Goal: Communication & Community: Answer question/provide support

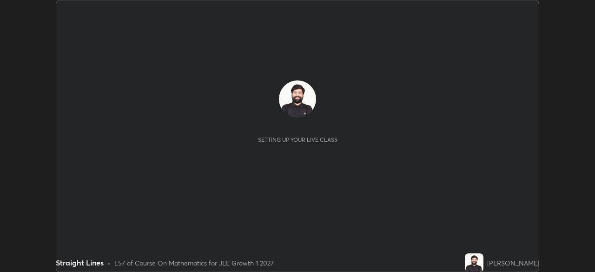
scroll to position [272, 595]
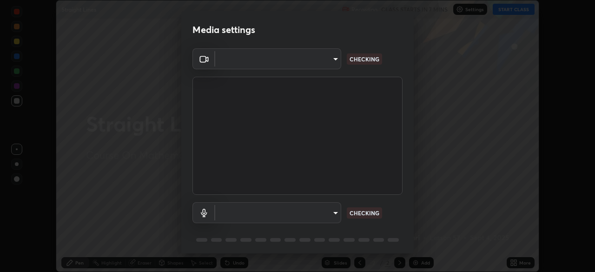
click at [319, 211] on body "Erase all Straight Lines Recording CLASS STARTS IN 7 MINS Settings START CLASS …" at bounding box center [297, 136] width 595 height 272
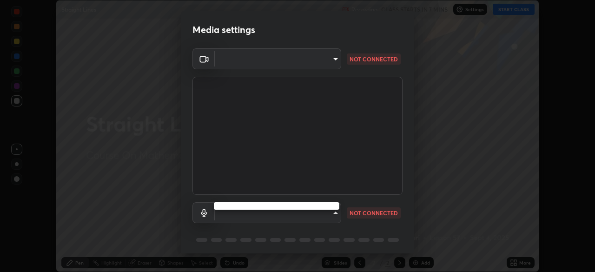
type input "2e9b027d6a4255688e554df818383ce9ed5f881db366686a8468352ce6a31e43"
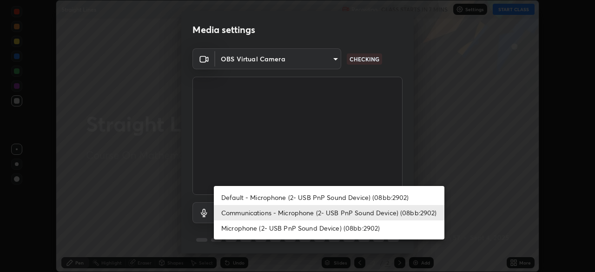
click at [297, 198] on li "Default - Microphone (2- USB PnP Sound Device) (08bb:2902)" at bounding box center [329, 197] width 231 height 15
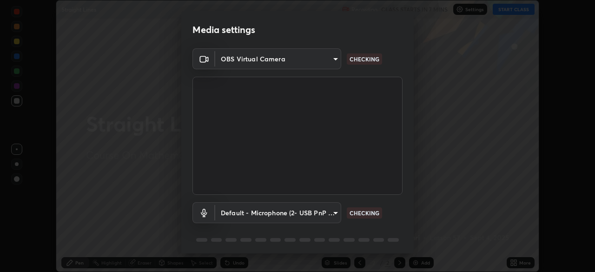
click at [311, 214] on body "Erase all Straight Lines Recording CLASS STARTS IN 7 MINS Settings START CLASS …" at bounding box center [297, 136] width 595 height 272
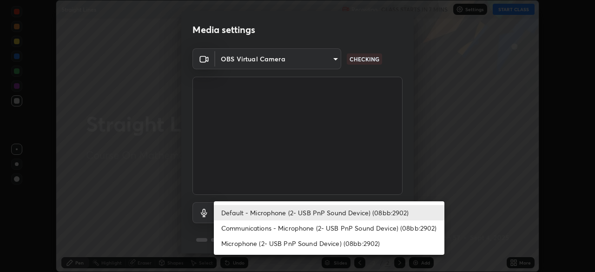
click at [308, 231] on li "Communications - Microphone (2- USB PnP Sound Device) (08bb:2902)" at bounding box center [329, 227] width 231 height 15
type input "communications"
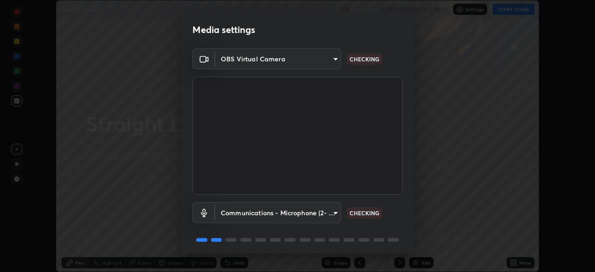
scroll to position [33, 0]
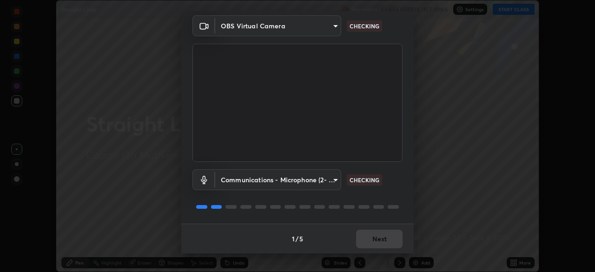
click at [371, 236] on div "1 / 5 Next" at bounding box center [297, 239] width 232 height 30
click at [375, 238] on div "1 / 5 Next" at bounding box center [297, 239] width 232 height 30
click at [379, 241] on div "1 / 5 Next" at bounding box center [297, 239] width 232 height 30
click at [382, 243] on div "1 / 5 Next" at bounding box center [297, 239] width 232 height 30
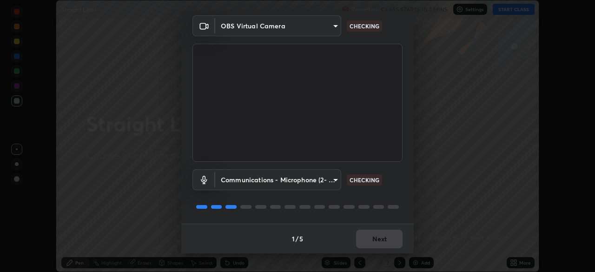
click at [378, 242] on div "1 / 5 Next" at bounding box center [297, 239] width 232 height 30
click at [376, 241] on div "1 / 5 Next" at bounding box center [297, 239] width 232 height 30
click at [370, 240] on div "1 / 5 Next" at bounding box center [297, 239] width 232 height 30
click at [366, 242] on div "1 / 5 Next" at bounding box center [297, 239] width 232 height 30
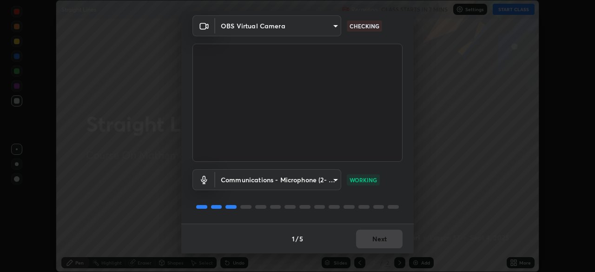
click at [377, 240] on div "1 / 5 Next" at bounding box center [297, 239] width 232 height 30
click at [370, 236] on div "1 / 5 Next" at bounding box center [297, 239] width 232 height 30
click at [372, 237] on div "1 / 5 Next" at bounding box center [297, 239] width 232 height 30
click at [372, 240] on div "1 / 5 Next" at bounding box center [297, 239] width 232 height 30
click at [372, 243] on button "Next" at bounding box center [379, 239] width 46 height 19
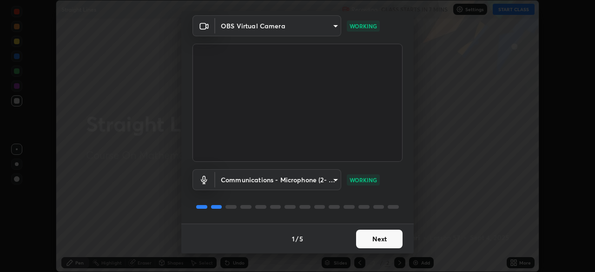
scroll to position [0, 0]
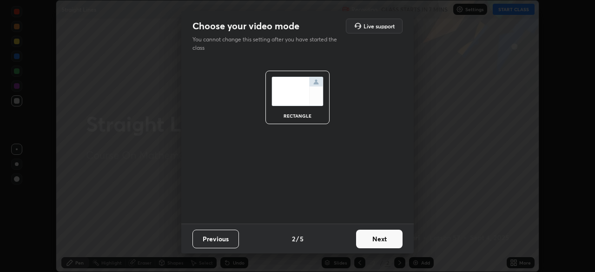
click at [372, 243] on button "Next" at bounding box center [379, 239] width 46 height 19
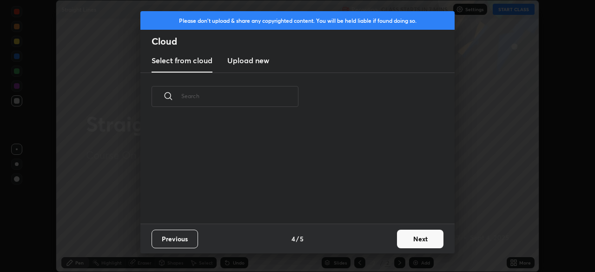
click at [410, 238] on button "Next" at bounding box center [420, 239] width 46 height 19
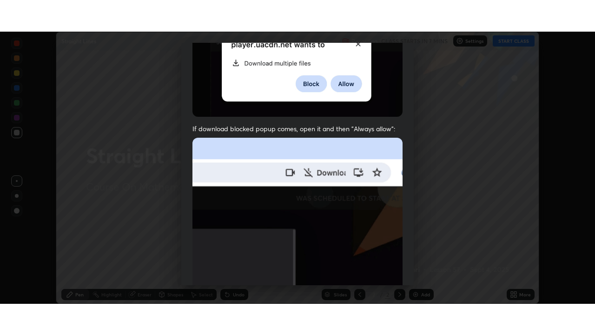
scroll to position [223, 0]
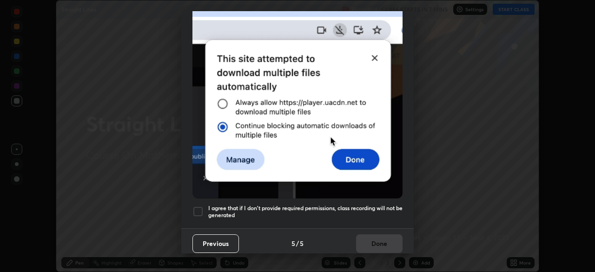
click at [197, 206] on div at bounding box center [197, 211] width 11 height 11
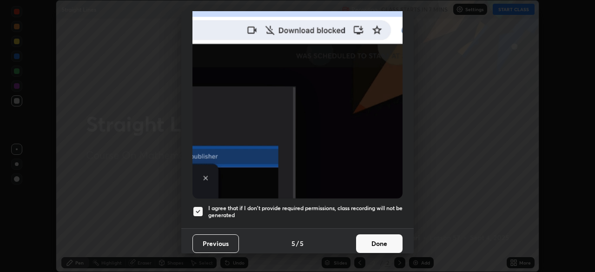
click at [369, 238] on button "Done" at bounding box center [379, 243] width 46 height 19
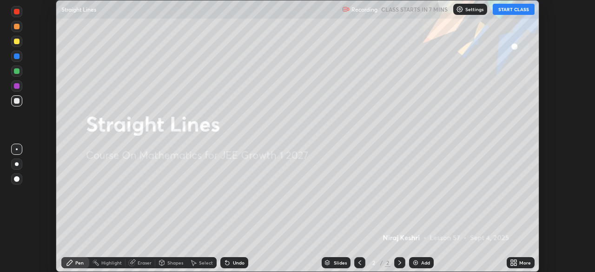
click at [517, 11] on button "START CLASS" at bounding box center [514, 9] width 42 height 11
click at [524, 263] on div "More" at bounding box center [525, 262] width 12 height 5
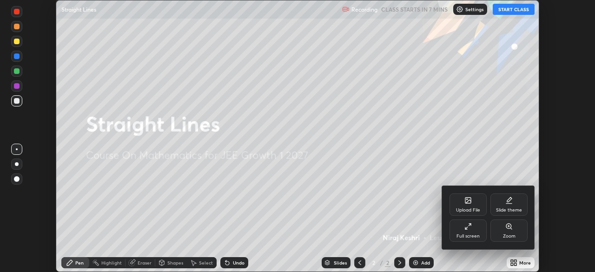
click at [474, 234] on div "Full screen" at bounding box center [467, 236] width 23 height 5
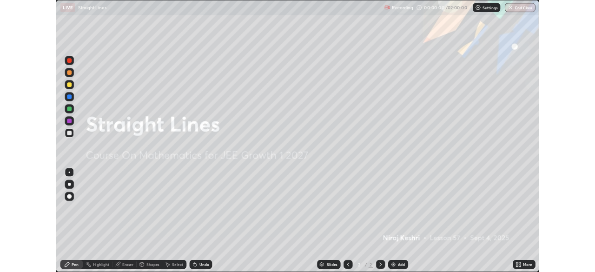
scroll to position [335, 595]
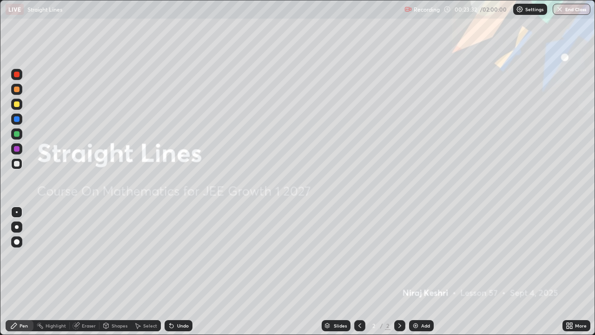
click at [418, 271] on div "Add" at bounding box center [421, 325] width 25 height 11
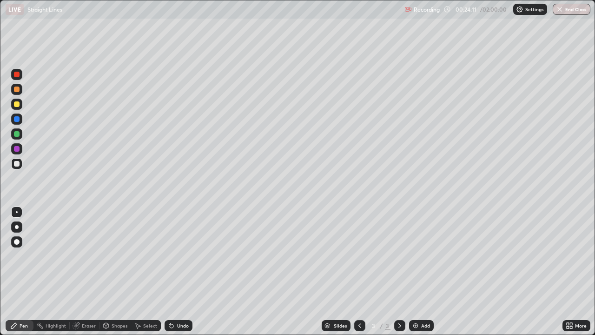
click at [182, 271] on div "Undo" at bounding box center [179, 325] width 28 height 11
click at [19, 103] on div at bounding box center [17, 104] width 6 height 6
click at [16, 136] on div at bounding box center [17, 134] width 6 height 6
click at [17, 104] on div at bounding box center [17, 104] width 6 height 6
click at [180, 271] on div "Undo" at bounding box center [183, 325] width 12 height 5
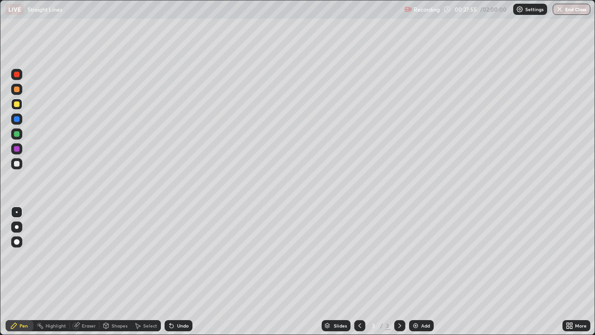
click at [175, 271] on div "Undo" at bounding box center [179, 325] width 28 height 11
click at [19, 165] on div at bounding box center [17, 164] width 6 height 6
click at [398, 271] on icon at bounding box center [399, 325] width 7 height 7
click at [417, 271] on img at bounding box center [415, 325] width 7 height 7
click at [16, 104] on div at bounding box center [17, 104] width 6 height 6
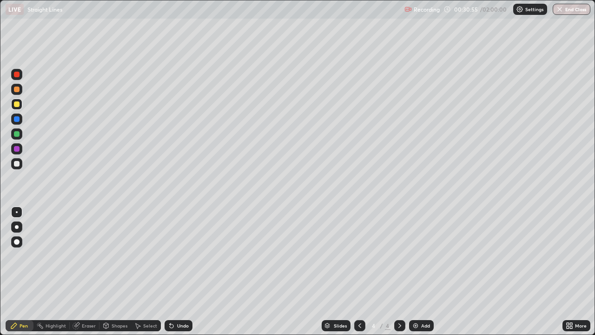
click at [17, 135] on div at bounding box center [17, 134] width 6 height 6
click at [175, 271] on div "Undo" at bounding box center [179, 325] width 28 height 11
click at [173, 271] on icon at bounding box center [171, 325] width 7 height 7
click at [172, 271] on icon at bounding box center [171, 325] width 7 height 7
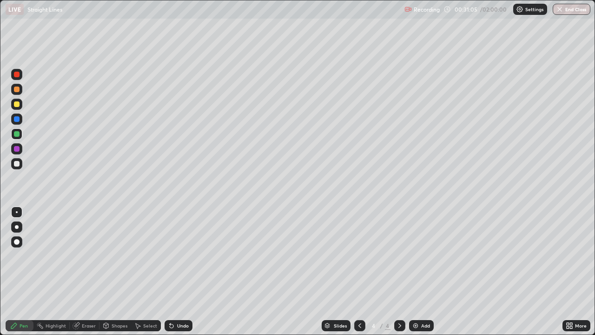
click at [18, 106] on div at bounding box center [17, 104] width 6 height 6
click at [16, 135] on div at bounding box center [17, 134] width 6 height 6
click at [178, 271] on div "Undo" at bounding box center [183, 325] width 12 height 5
click at [170, 271] on icon at bounding box center [172, 326] width 4 height 4
click at [173, 271] on icon at bounding box center [171, 325] width 7 height 7
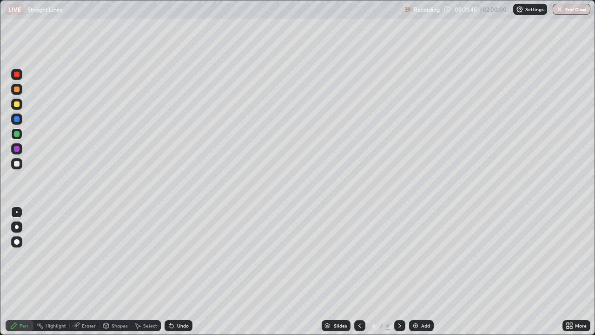
click at [185, 271] on div "Undo" at bounding box center [179, 325] width 28 height 11
click at [185, 271] on div "Undo" at bounding box center [183, 325] width 12 height 5
click at [180, 271] on div "Undo" at bounding box center [183, 325] width 12 height 5
click at [178, 271] on div "Undo" at bounding box center [179, 325] width 28 height 11
click at [21, 167] on div at bounding box center [16, 163] width 11 height 11
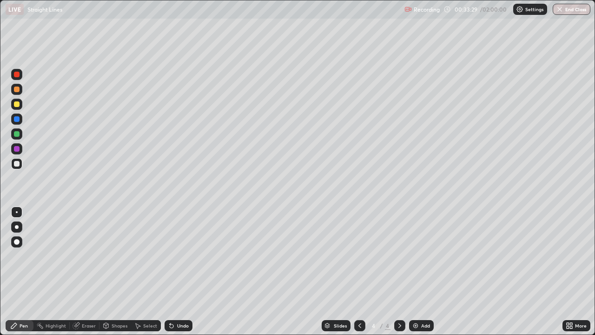
click at [17, 103] on div at bounding box center [17, 104] width 6 height 6
click at [19, 165] on div at bounding box center [17, 164] width 6 height 6
click at [18, 103] on div at bounding box center [17, 104] width 6 height 6
click at [175, 271] on div "Undo" at bounding box center [179, 325] width 28 height 11
click at [423, 271] on div "Add" at bounding box center [425, 325] width 9 height 5
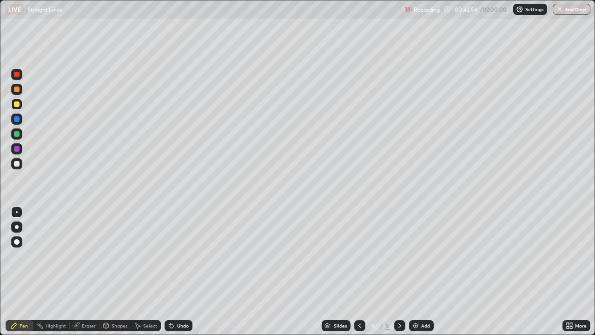
click at [17, 165] on div at bounding box center [17, 164] width 6 height 6
click at [17, 105] on div at bounding box center [17, 104] width 6 height 6
click at [18, 164] on div at bounding box center [17, 164] width 6 height 6
click at [19, 105] on div at bounding box center [17, 104] width 6 height 6
click at [173, 271] on div "Undo" at bounding box center [179, 325] width 28 height 11
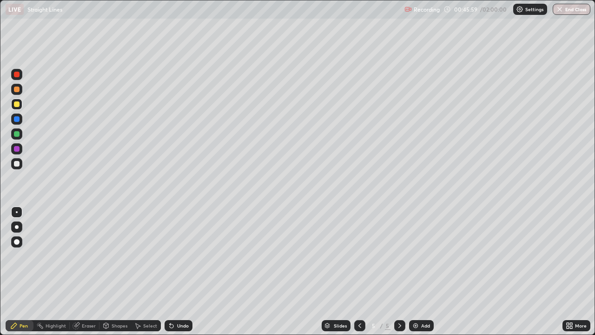
click at [177, 271] on div "Undo" at bounding box center [183, 325] width 12 height 5
click at [174, 271] on div "Undo" at bounding box center [179, 325] width 28 height 11
click at [415, 271] on img at bounding box center [415, 325] width 7 height 7
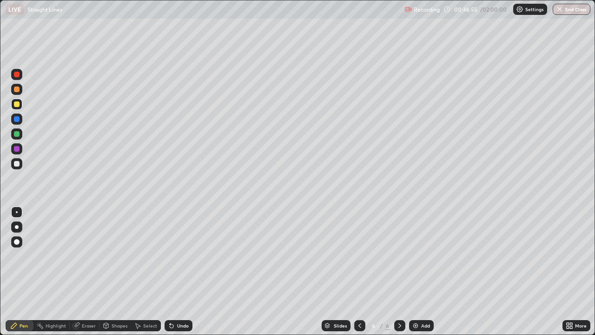
click at [359, 271] on icon at bounding box center [359, 325] width 7 height 7
click at [399, 271] on icon at bounding box center [399, 325] width 7 height 7
click at [16, 162] on div at bounding box center [17, 164] width 6 height 6
click at [22, 108] on div at bounding box center [16, 104] width 11 height 15
click at [17, 134] on div at bounding box center [17, 134] width 6 height 6
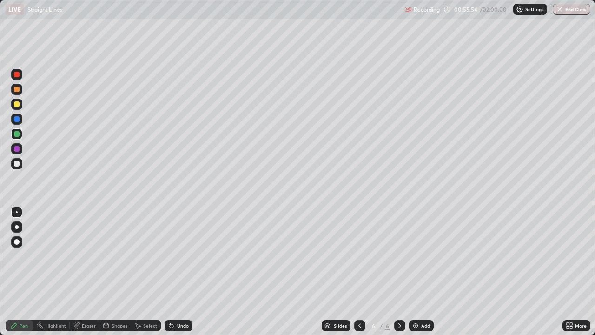
click at [18, 163] on div at bounding box center [17, 164] width 6 height 6
click at [19, 89] on div at bounding box center [17, 89] width 6 height 6
click at [185, 271] on div "Undo" at bounding box center [183, 325] width 12 height 5
click at [177, 271] on div "Undo" at bounding box center [179, 325] width 28 height 11
click at [181, 271] on div "Undo" at bounding box center [183, 325] width 12 height 5
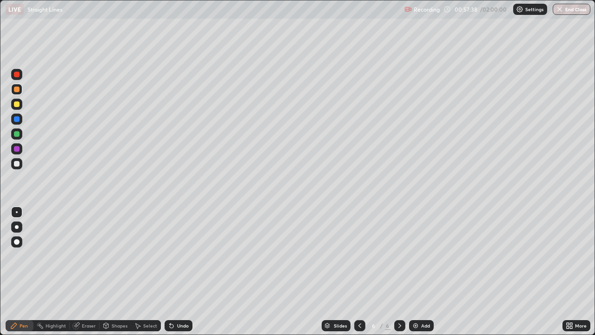
click at [181, 271] on div "Undo" at bounding box center [183, 325] width 12 height 5
click at [419, 271] on div "Add" at bounding box center [421, 325] width 25 height 11
click at [175, 271] on div "Undo" at bounding box center [179, 325] width 28 height 11
click at [170, 271] on icon at bounding box center [172, 326] width 4 height 4
click at [175, 271] on div "Undo" at bounding box center [179, 325] width 28 height 11
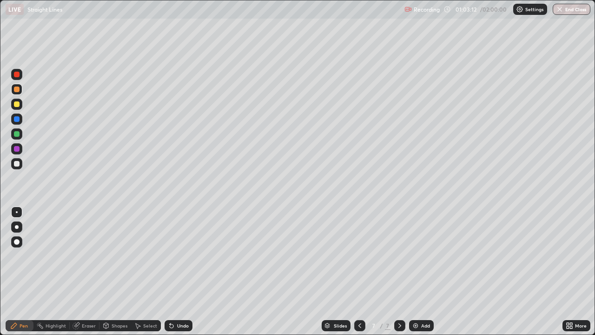
click at [177, 271] on div "Undo" at bounding box center [183, 325] width 12 height 5
click at [175, 271] on div "Undo" at bounding box center [179, 325] width 28 height 11
click at [170, 271] on icon at bounding box center [172, 326] width 4 height 4
click at [170, 271] on icon at bounding box center [170, 323] width 1 height 1
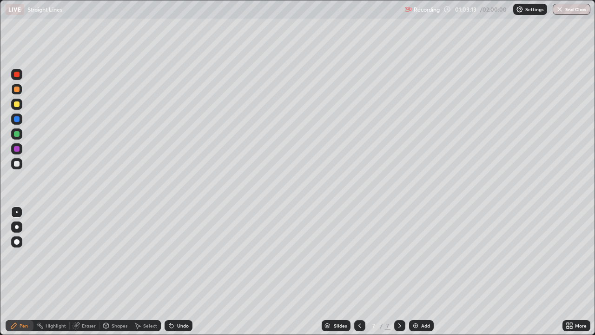
click at [170, 271] on icon at bounding box center [170, 323] width 1 height 1
click at [571, 271] on icon at bounding box center [571, 327] width 2 height 2
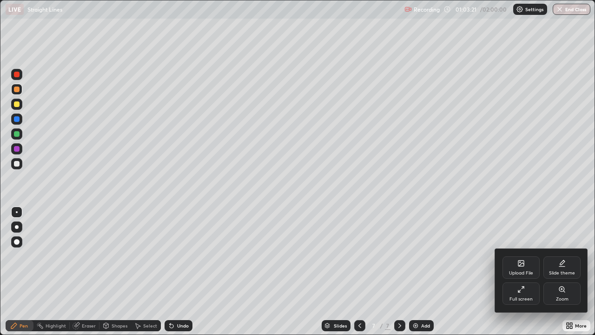
click at [529, 271] on div "Full screen" at bounding box center [520, 293] width 37 height 22
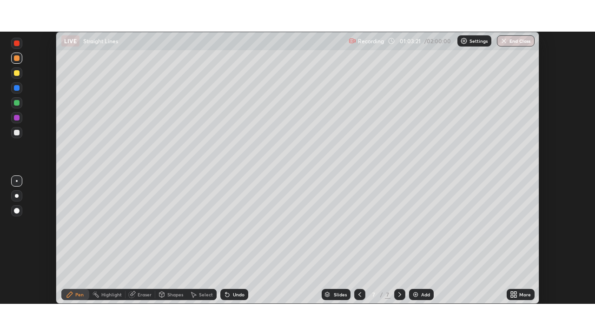
scroll to position [46212, 45889]
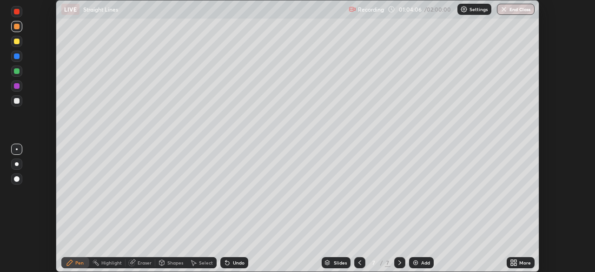
click at [517, 262] on icon at bounding box center [513, 262] width 7 height 7
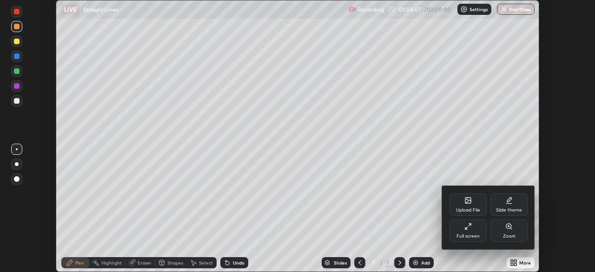
click at [474, 232] on div "Full screen" at bounding box center [468, 230] width 37 height 22
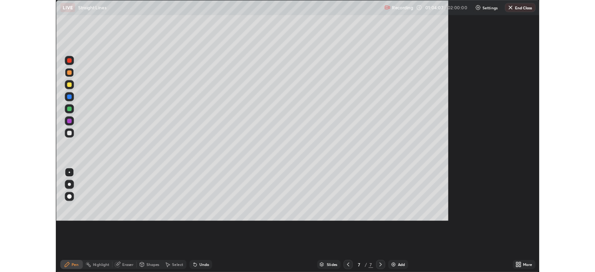
scroll to position [335, 595]
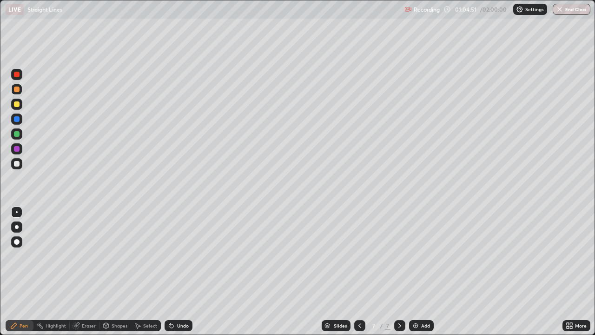
click at [17, 164] on div at bounding box center [17, 164] width 6 height 6
click at [172, 271] on div "Undo" at bounding box center [179, 325] width 28 height 11
click at [173, 271] on icon at bounding box center [171, 325] width 7 height 7
click at [170, 271] on icon at bounding box center [172, 326] width 4 height 4
click at [172, 271] on div "Undo" at bounding box center [179, 325] width 28 height 11
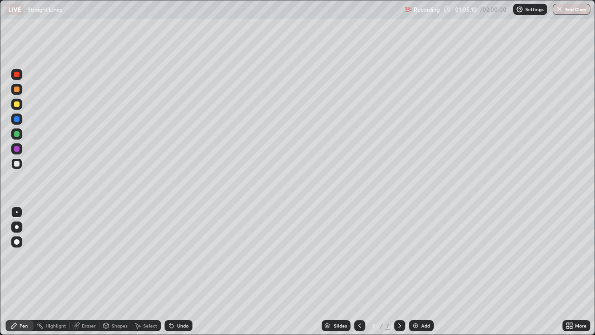
click at [177, 271] on div "Undo" at bounding box center [179, 325] width 28 height 11
click at [178, 271] on div "Undo" at bounding box center [183, 325] width 12 height 5
click at [15, 92] on div at bounding box center [17, 89] width 6 height 6
click at [20, 106] on div at bounding box center [16, 104] width 11 height 11
click at [83, 271] on div "Eraser" at bounding box center [89, 325] width 14 height 5
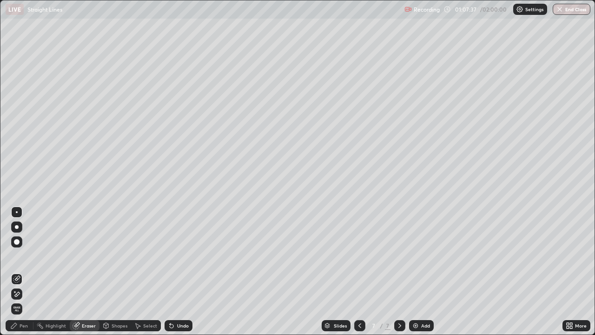
click at [17, 238] on div at bounding box center [16, 241] width 11 height 11
click at [12, 271] on icon at bounding box center [14, 326] width 6 height 6
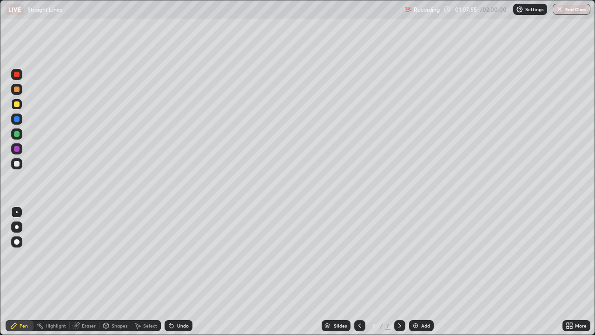
click at [20, 150] on div at bounding box center [16, 148] width 11 height 11
click at [16, 134] on div at bounding box center [17, 134] width 6 height 6
click at [18, 90] on div at bounding box center [17, 89] width 6 height 6
click at [16, 107] on div at bounding box center [16, 104] width 11 height 11
click at [17, 91] on div at bounding box center [17, 89] width 6 height 6
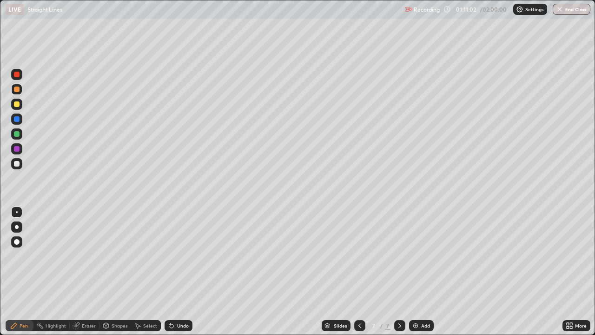
click at [170, 271] on icon at bounding box center [170, 323] width 1 height 1
click at [173, 271] on icon at bounding box center [171, 325] width 7 height 7
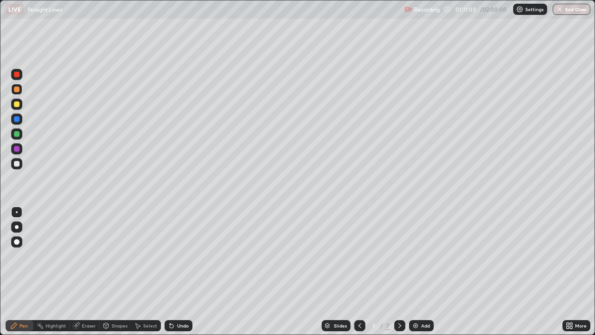
click at [173, 271] on icon at bounding box center [171, 325] width 7 height 7
click at [175, 271] on div "Undo" at bounding box center [179, 325] width 28 height 11
click at [174, 271] on div "Undo" at bounding box center [179, 325] width 28 height 11
click at [175, 271] on div "Undo" at bounding box center [179, 325] width 28 height 11
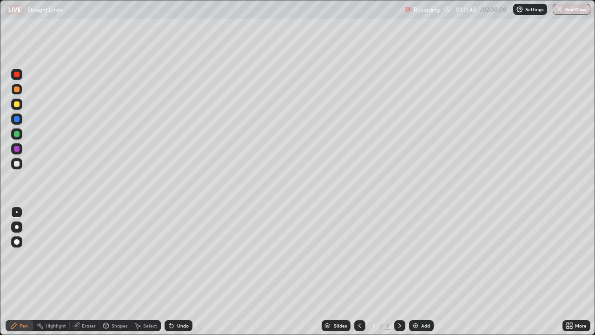
click at [180, 271] on div "Undo" at bounding box center [183, 325] width 12 height 5
click at [174, 271] on div "Undo" at bounding box center [179, 325] width 28 height 11
click at [173, 271] on icon at bounding box center [171, 325] width 7 height 7
click at [177, 271] on div "Undo" at bounding box center [183, 325] width 12 height 5
click at [570, 271] on icon at bounding box center [571, 324] width 2 height 2
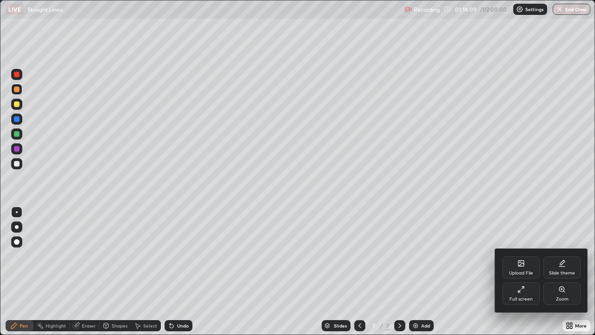
click at [529, 271] on div "Full screen" at bounding box center [520, 293] width 37 height 22
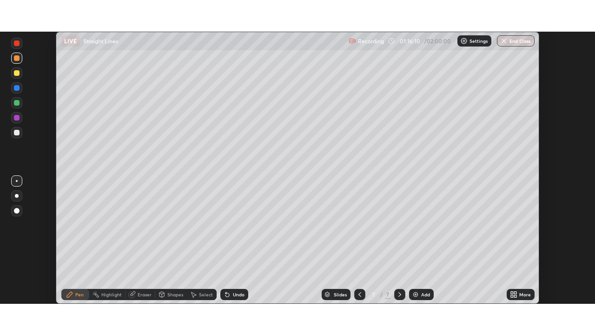
scroll to position [46212, 45889]
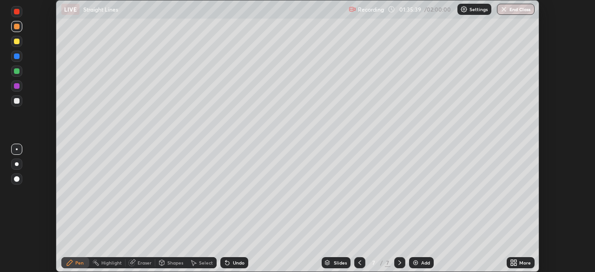
click at [521, 264] on div "More" at bounding box center [525, 262] width 12 height 5
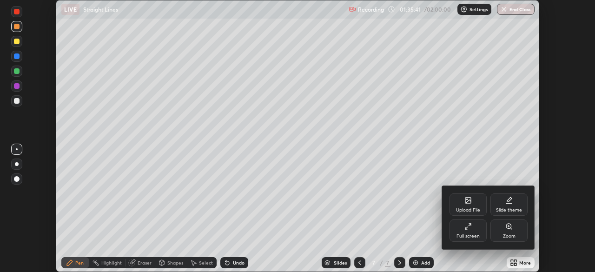
click at [359, 264] on div at bounding box center [297, 136] width 595 height 272
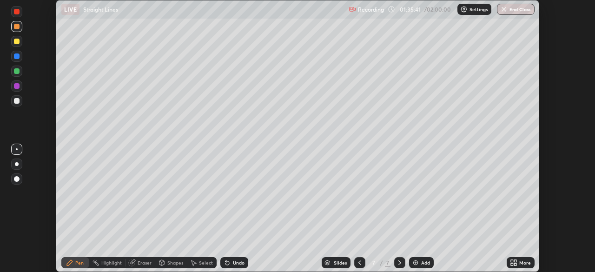
click at [357, 265] on div "Upload File Slide theme Full screen Zoom" at bounding box center [297, 136] width 595 height 272
click at [357, 265] on icon at bounding box center [359, 262] width 7 height 7
click at [358, 264] on icon at bounding box center [359, 262] width 3 height 5
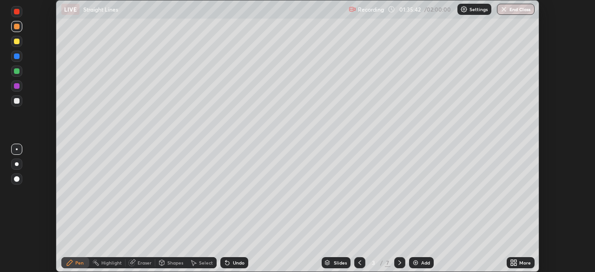
click at [360, 262] on icon at bounding box center [359, 262] width 7 height 7
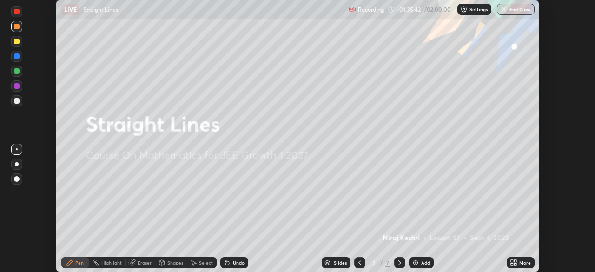
click at [360, 262] on icon at bounding box center [359, 262] width 7 height 7
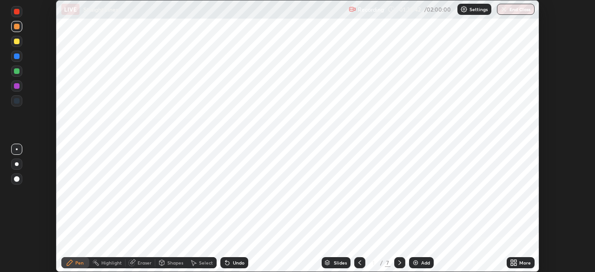
click at [360, 262] on icon at bounding box center [359, 262] width 7 height 7
click at [399, 261] on icon at bounding box center [399, 262] width 7 height 7
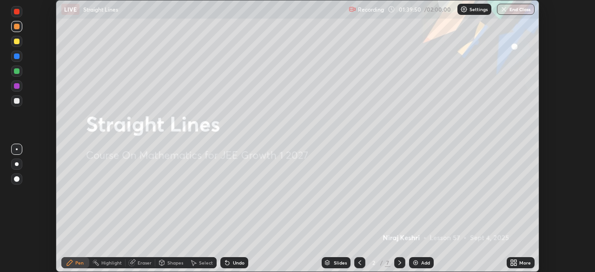
click at [515, 265] on icon at bounding box center [515, 264] width 2 height 2
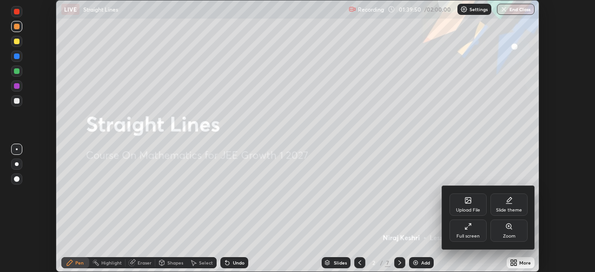
click at [463, 231] on div "Full screen" at bounding box center [468, 230] width 37 height 22
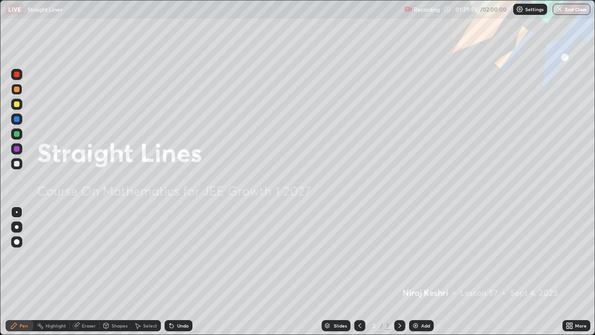
scroll to position [335, 595]
click at [421, 271] on div "Add" at bounding box center [421, 325] width 25 height 11
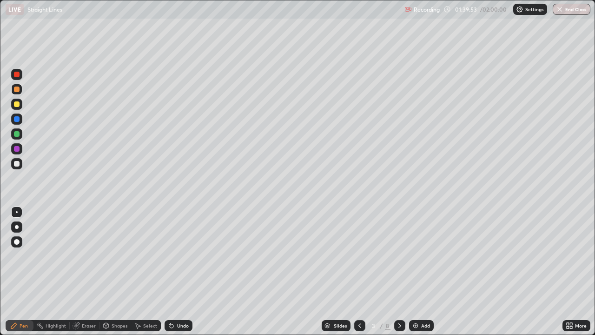
click at [398, 271] on icon at bounding box center [399, 325] width 3 height 5
click at [397, 271] on icon at bounding box center [399, 325] width 7 height 7
click at [398, 271] on icon at bounding box center [399, 325] width 3 height 5
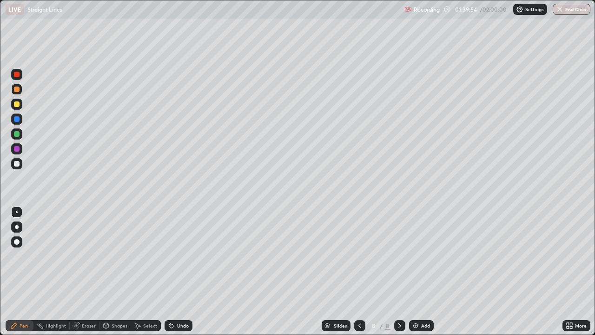
click at [398, 271] on icon at bounding box center [399, 325] width 3 height 5
click at [397, 271] on icon at bounding box center [399, 325] width 7 height 7
click at [399, 271] on icon at bounding box center [399, 325] width 7 height 7
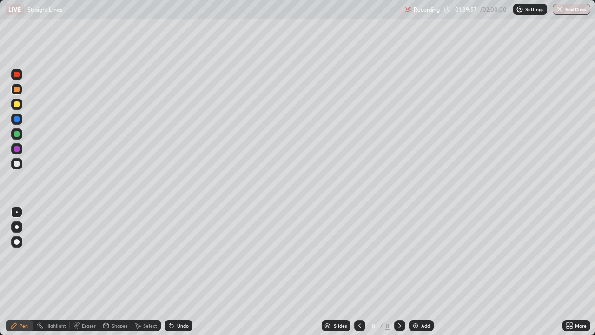
click at [419, 271] on div "Add" at bounding box center [421, 325] width 25 height 11
click at [360, 271] on icon at bounding box center [359, 325] width 7 height 7
click at [396, 271] on icon at bounding box center [399, 325] width 7 height 7
click at [17, 103] on div at bounding box center [17, 104] width 6 height 6
click at [175, 271] on div "Undo" at bounding box center [179, 325] width 28 height 11
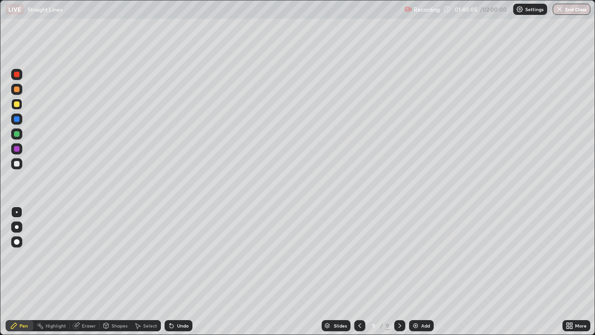
click at [174, 271] on div "Undo" at bounding box center [179, 325] width 28 height 11
click at [20, 166] on div at bounding box center [16, 163] width 11 height 11
click at [19, 90] on div at bounding box center [17, 89] width 6 height 6
click at [15, 164] on div at bounding box center [17, 164] width 6 height 6
click at [17, 134] on div at bounding box center [17, 134] width 6 height 6
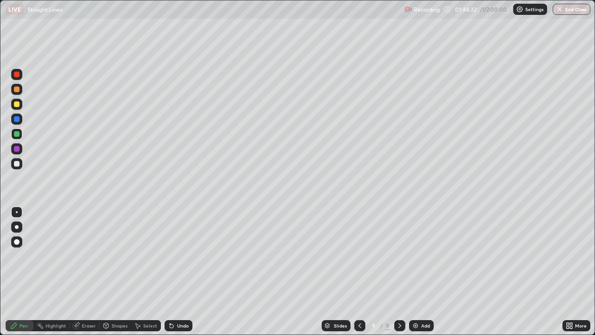
click at [179, 271] on div "Undo" at bounding box center [183, 325] width 12 height 5
click at [420, 271] on div "Add" at bounding box center [421, 325] width 25 height 11
click at [16, 161] on div at bounding box center [17, 164] width 6 height 6
click at [360, 271] on icon at bounding box center [359, 325] width 7 height 7
click at [398, 271] on icon at bounding box center [399, 325] width 7 height 7
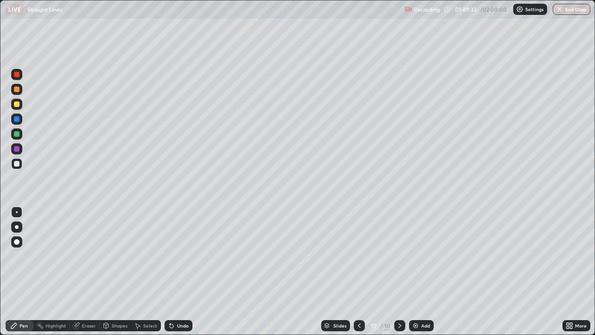
click at [84, 271] on div "Eraser" at bounding box center [89, 325] width 14 height 5
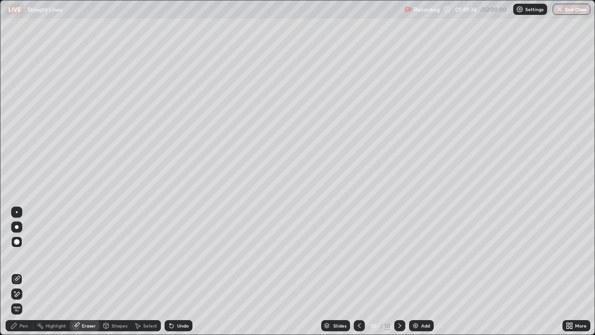
click at [22, 271] on div "Pen" at bounding box center [24, 325] width 8 height 5
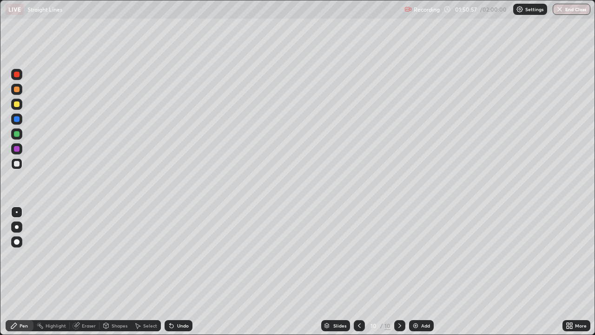
click at [14, 102] on div at bounding box center [17, 104] width 6 height 6
click at [79, 271] on icon at bounding box center [76, 325] width 7 height 7
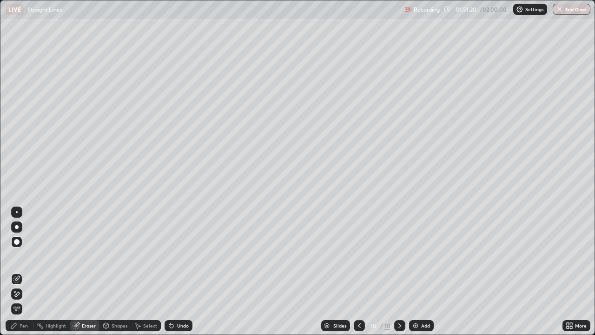
click at [16, 271] on icon at bounding box center [13, 325] width 7 height 7
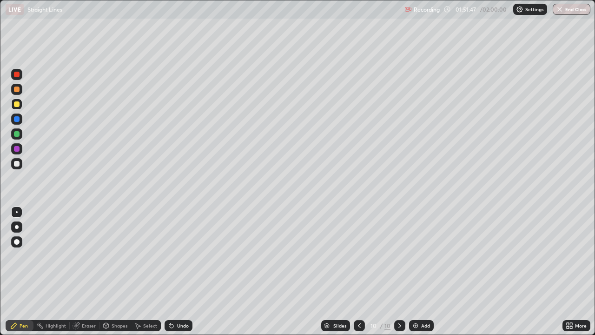
click at [17, 165] on div at bounding box center [17, 164] width 6 height 6
click at [16, 136] on div at bounding box center [17, 134] width 6 height 6
click at [180, 271] on div "Undo" at bounding box center [183, 325] width 12 height 5
click at [182, 271] on div "Undo" at bounding box center [183, 325] width 12 height 5
click at [183, 271] on div "Undo" at bounding box center [179, 325] width 28 height 11
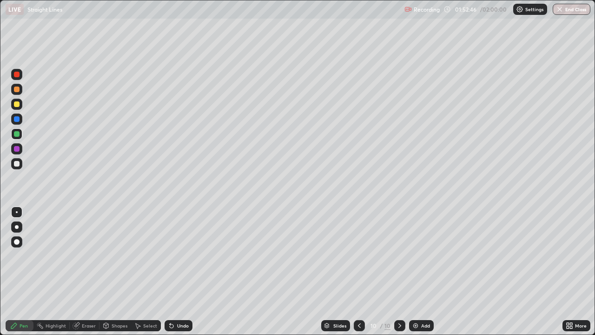
click at [183, 271] on div "Undo" at bounding box center [179, 325] width 28 height 11
click at [185, 271] on div "Undo" at bounding box center [179, 325] width 28 height 11
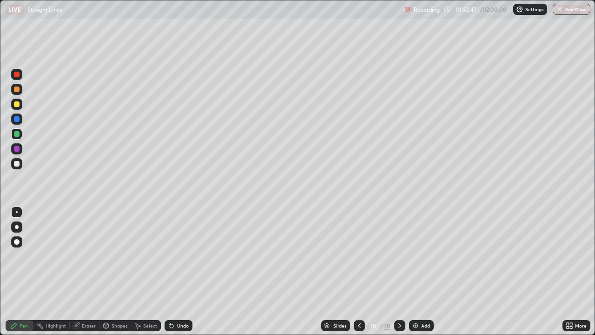
click at [185, 271] on div "Undo" at bounding box center [179, 325] width 28 height 11
click at [185, 271] on div "Undo" at bounding box center [183, 325] width 12 height 5
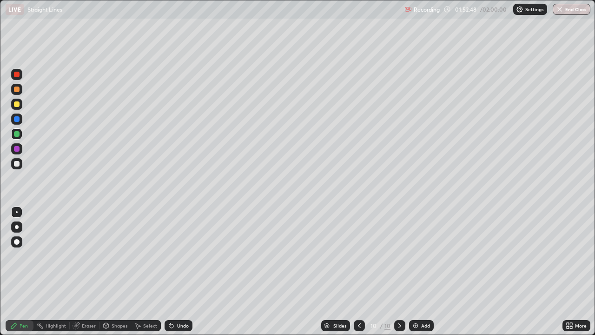
click at [185, 271] on div "Undo" at bounding box center [183, 325] width 12 height 5
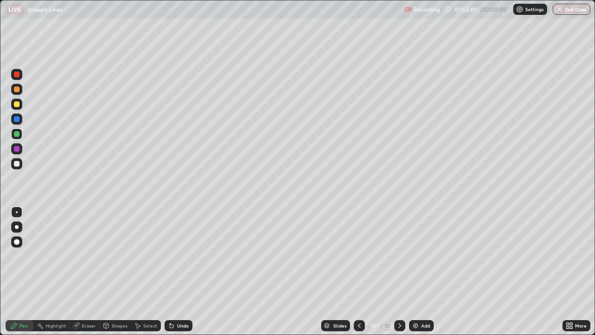
click at [185, 271] on div "Undo" at bounding box center [183, 325] width 12 height 5
click at [181, 271] on div "Undo" at bounding box center [179, 325] width 28 height 11
click at [182, 271] on div "Undo" at bounding box center [183, 325] width 12 height 5
click at [178, 271] on div "Undo" at bounding box center [179, 325] width 28 height 11
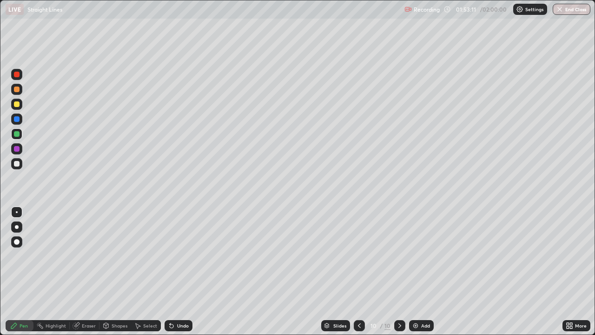
click at [179, 271] on div "Undo" at bounding box center [179, 325] width 28 height 11
click at [178, 271] on div "Undo" at bounding box center [179, 325] width 28 height 11
click at [182, 271] on div "Undo" at bounding box center [179, 325] width 28 height 11
click at [179, 271] on div "Undo" at bounding box center [179, 325] width 28 height 11
click at [177, 271] on div "Undo" at bounding box center [183, 325] width 12 height 5
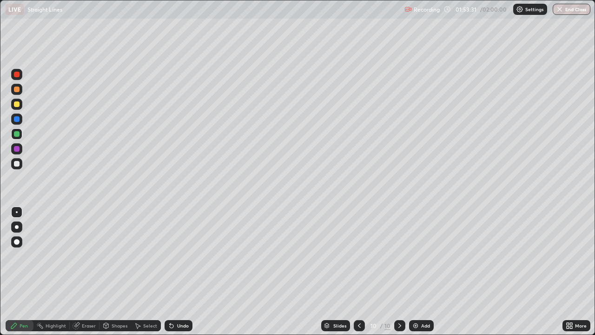
click at [16, 163] on div at bounding box center [17, 164] width 6 height 6
click at [14, 133] on div at bounding box center [17, 134] width 6 height 6
click at [487, 10] on div "/ 02:00:00" at bounding box center [494, 10] width 29 height 6
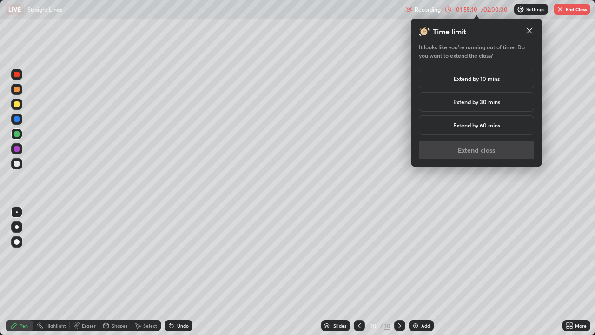
click at [492, 78] on h5 "Extend by 10 mins" at bounding box center [477, 78] width 46 height 8
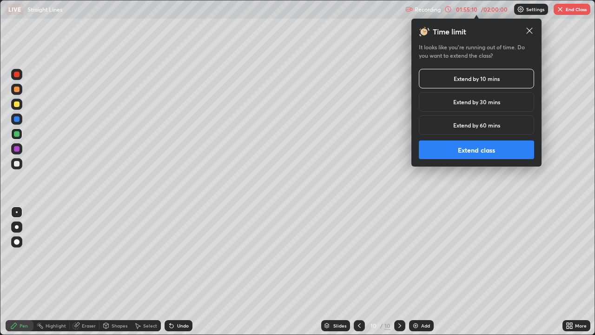
click at [488, 151] on button "Extend class" at bounding box center [476, 149] width 115 height 19
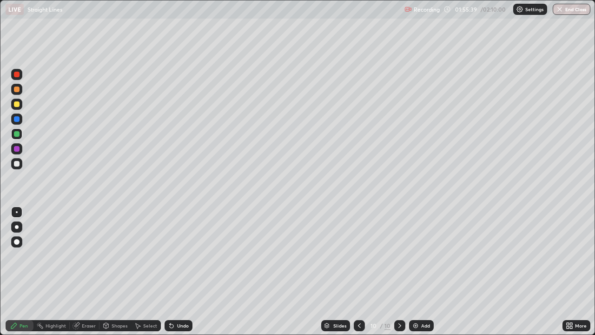
click at [18, 167] on div at bounding box center [16, 163] width 11 height 11
click at [424, 271] on div "Add" at bounding box center [425, 325] width 9 height 5
click at [19, 136] on div at bounding box center [17, 134] width 6 height 6
click at [177, 271] on div "Undo" at bounding box center [183, 325] width 12 height 5
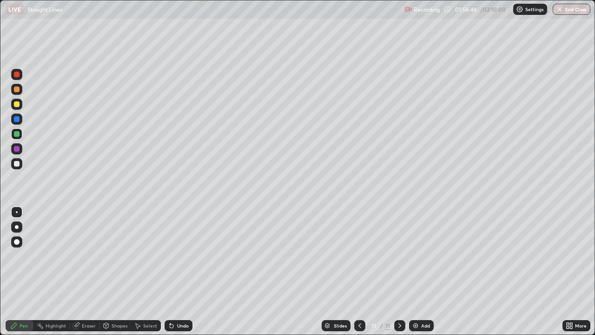
click at [173, 271] on icon at bounding box center [171, 325] width 7 height 7
click at [170, 271] on icon at bounding box center [170, 323] width 1 height 1
click at [177, 271] on div "Undo" at bounding box center [179, 325] width 28 height 11
click at [178, 271] on div "Undo" at bounding box center [183, 325] width 12 height 5
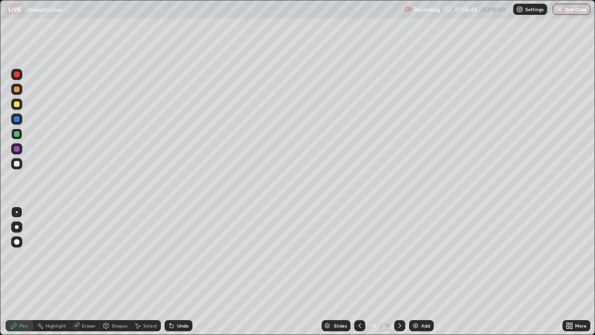
click at [175, 271] on div "Undo" at bounding box center [179, 325] width 28 height 11
click at [17, 166] on div at bounding box center [17, 164] width 6 height 6
click at [179, 271] on div "Undo" at bounding box center [183, 325] width 12 height 5
click at [177, 271] on div "Undo" at bounding box center [183, 325] width 12 height 5
click at [172, 271] on div "Undo" at bounding box center [179, 325] width 28 height 11
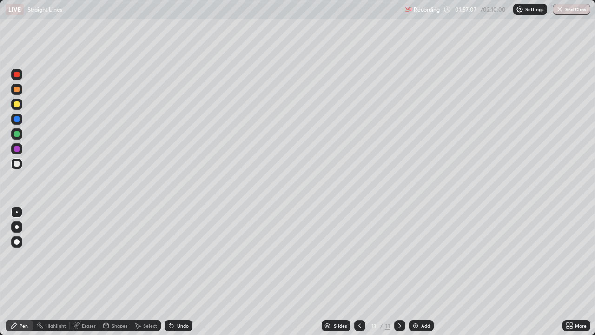
click at [172, 271] on div "Undo" at bounding box center [179, 325] width 28 height 11
click at [173, 271] on div "Undo" at bounding box center [179, 325] width 28 height 11
click at [80, 271] on div "Eraser" at bounding box center [85, 325] width 30 height 11
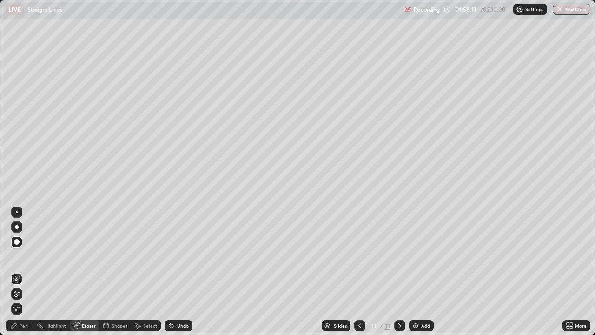
click at [16, 238] on div at bounding box center [16, 241] width 11 height 11
click at [20, 271] on div "Pen" at bounding box center [24, 325] width 8 height 5
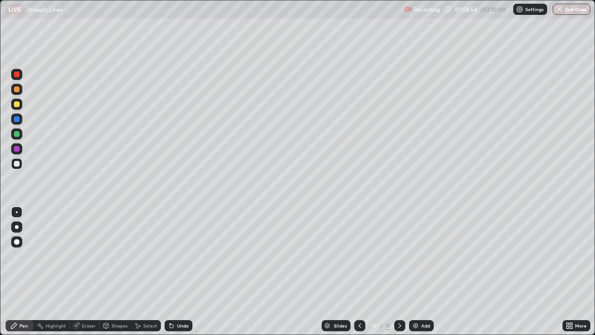
click at [81, 271] on div "Eraser" at bounding box center [85, 325] width 30 height 11
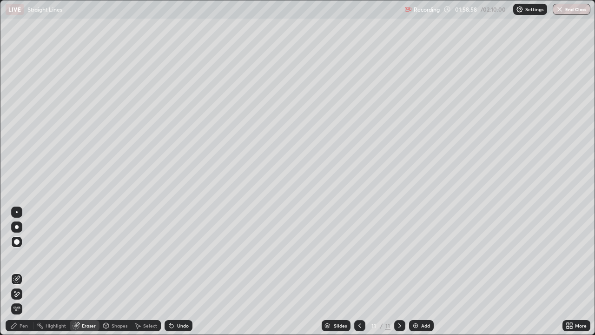
click at [25, 271] on div "Pen" at bounding box center [24, 325] width 8 height 5
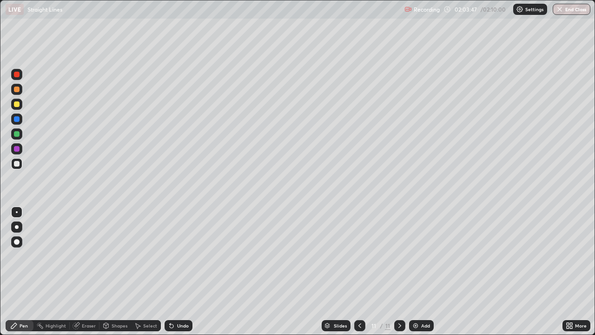
click at [574, 14] on button "End Class" at bounding box center [572, 9] width 38 height 11
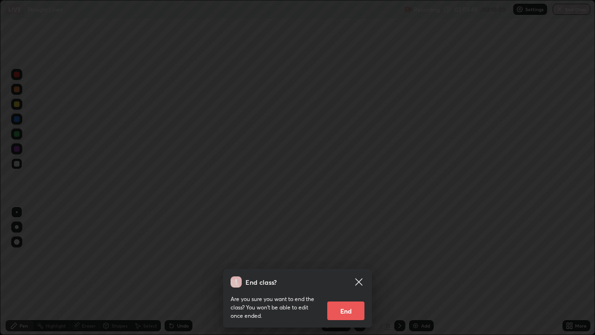
click at [342, 271] on button "End" at bounding box center [345, 310] width 37 height 19
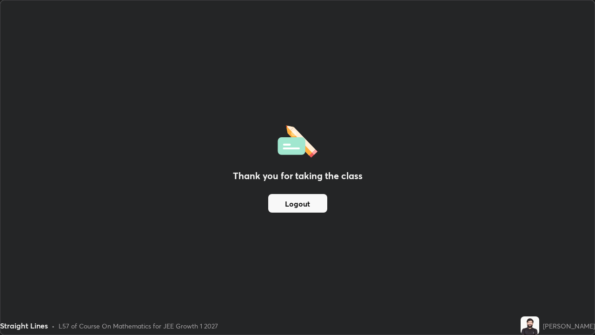
click at [306, 208] on button "Logout" at bounding box center [297, 203] width 59 height 19
